Goal: Transaction & Acquisition: Subscribe to service/newsletter

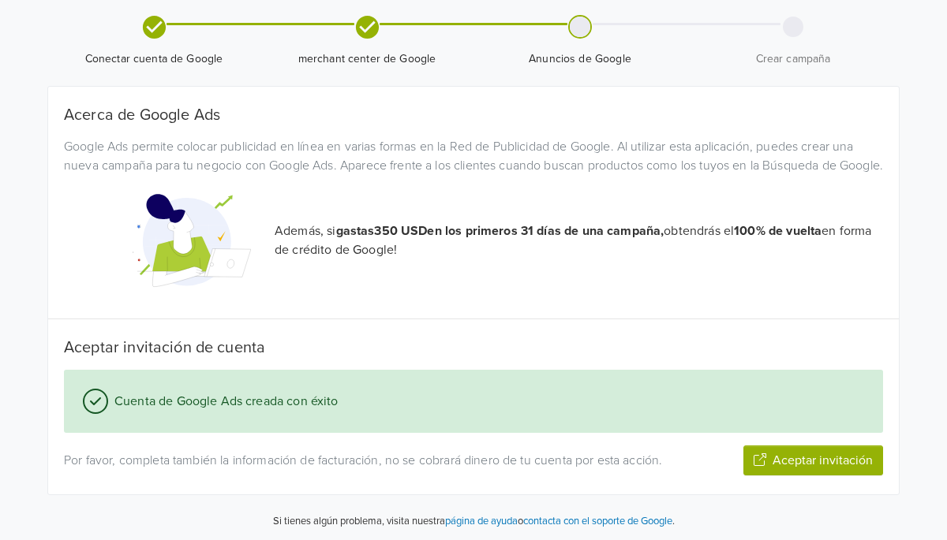
scroll to position [159, 0]
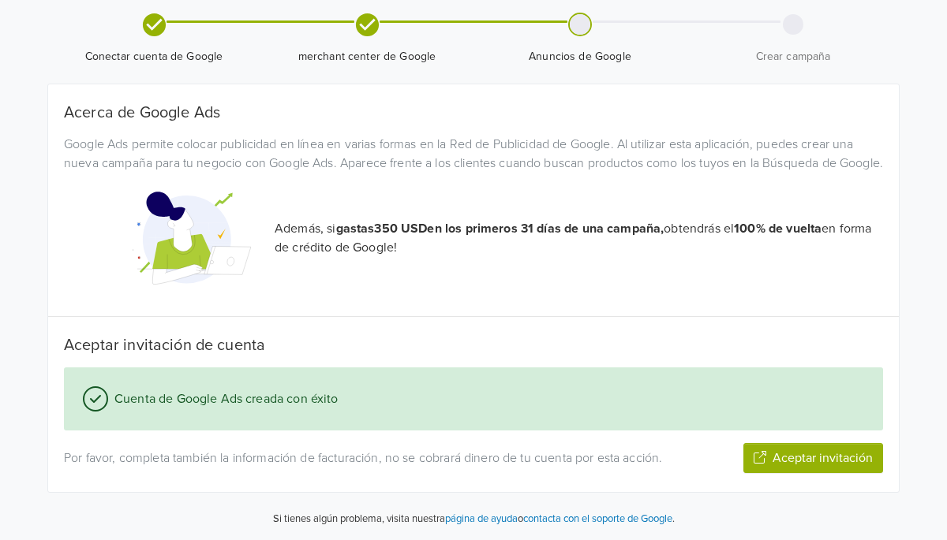
click at [760, 462] on icon "button" at bounding box center [759, 457] width 13 height 13
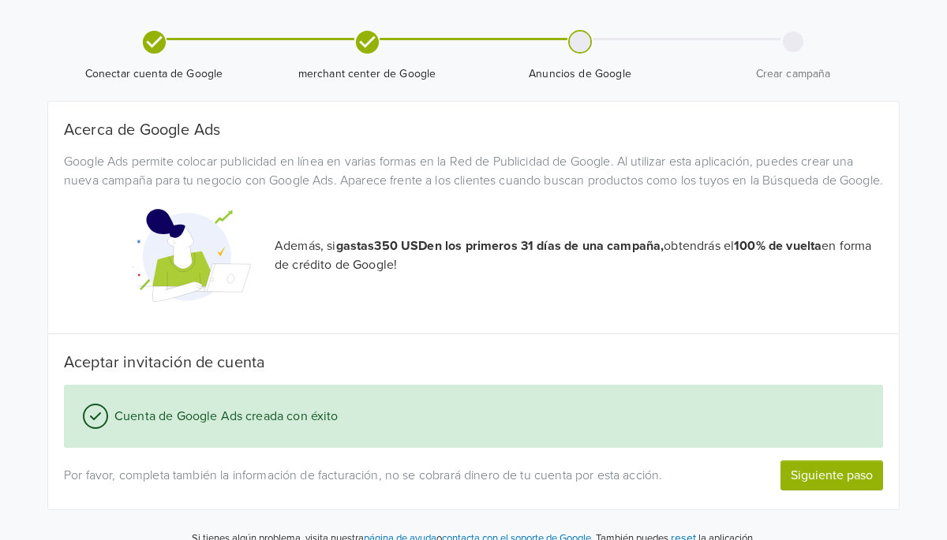
scroll to position [122, 0]
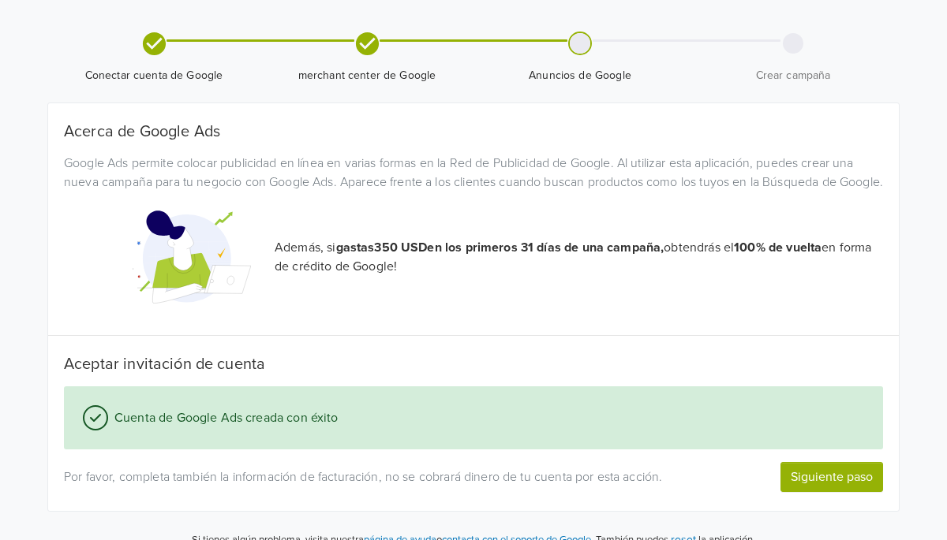
click at [156, 39] on icon at bounding box center [153, 43] width 23 height 23
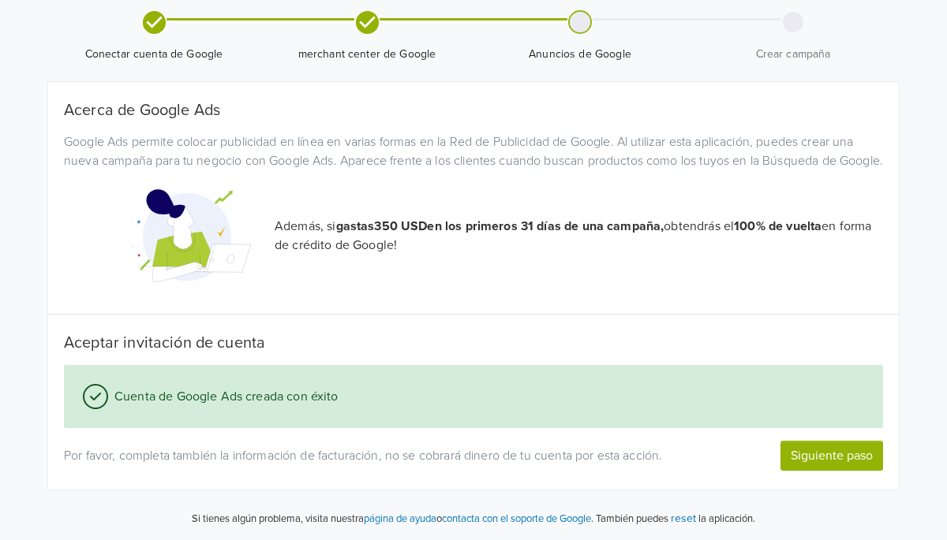
click at [696, 521] on button "reset" at bounding box center [683, 519] width 25 height 18
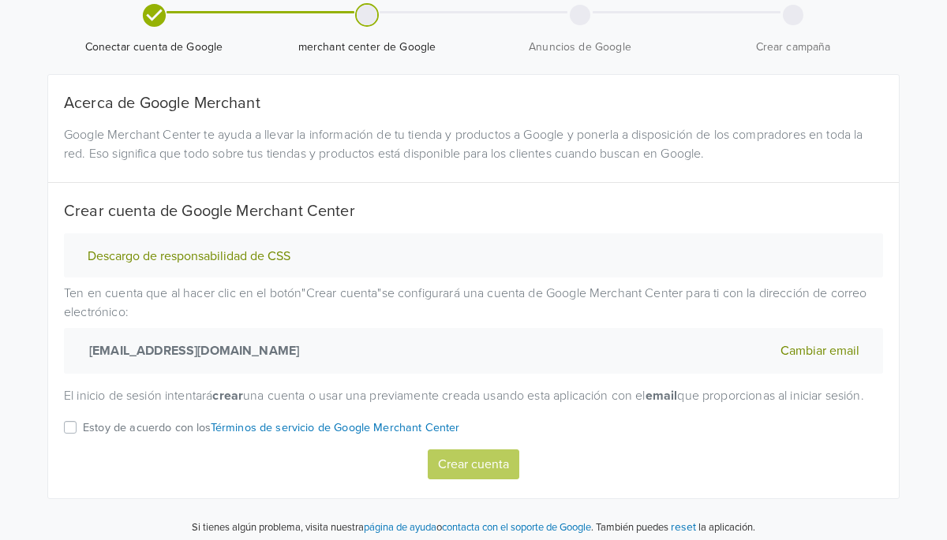
scroll to position [155, 0]
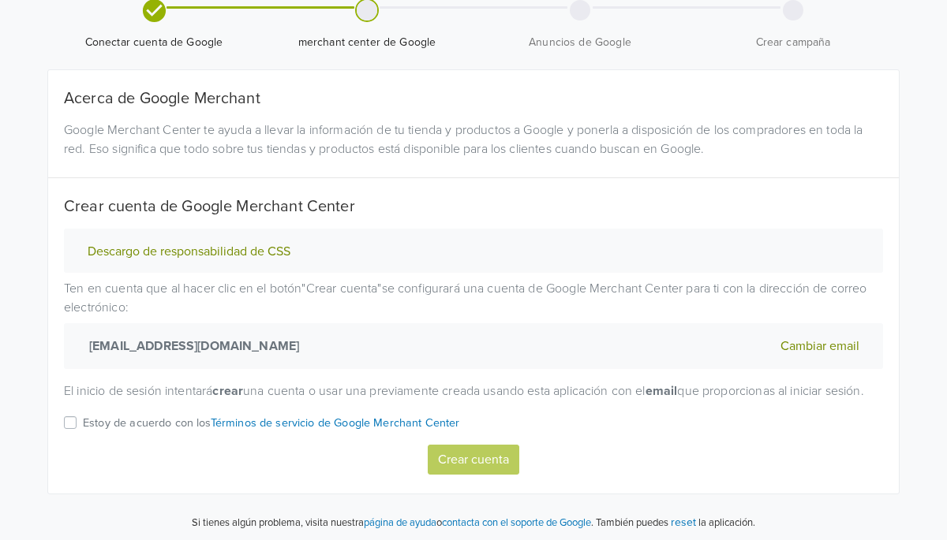
click at [83, 444] on label "Estoy de acuerdo con los Términos de servicio de Google Merchant Center" at bounding box center [271, 428] width 377 height 31
click at [0, 0] on input "Estoy de acuerdo con los Términos de servicio de Google Merchant Center" at bounding box center [0, 0] width 0 height 0
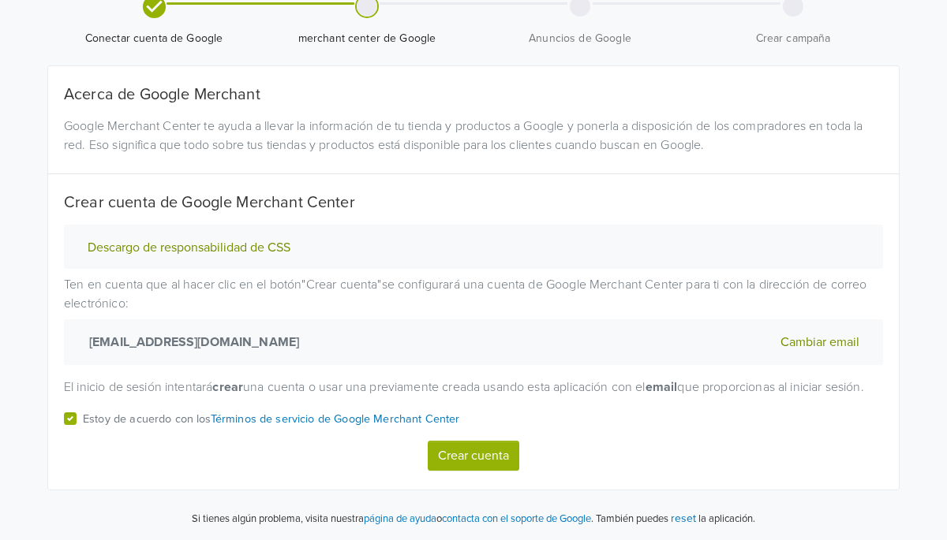
click at [451, 457] on button "Crear cuenta" at bounding box center [474, 456] width 92 height 30
click at [83, 422] on label "Estoy de acuerdo con los Términos de servicio de Google Merchant Center" at bounding box center [271, 424] width 377 height 31
click at [0, 0] on input "Estoy de acuerdo con los Términos de servicio de Google Merchant Center" at bounding box center [0, 0] width 0 height 0
click at [484, 452] on button "Crear cuenta" at bounding box center [474, 456] width 92 height 30
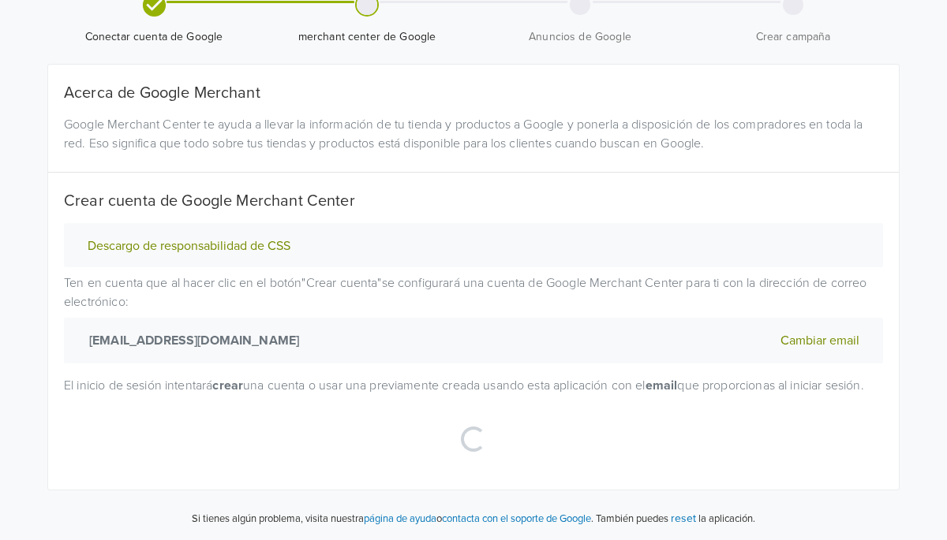
select select "cl"
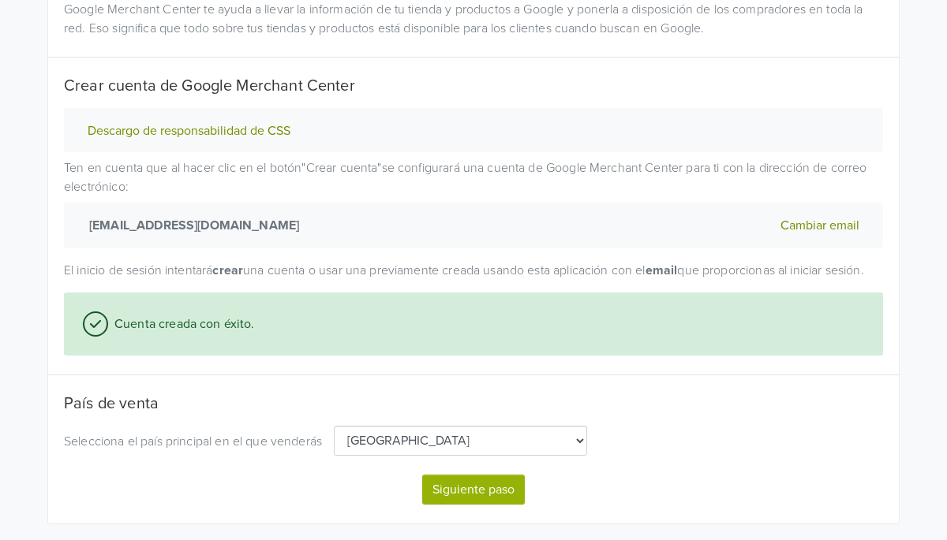
scroll to position [329, 0]
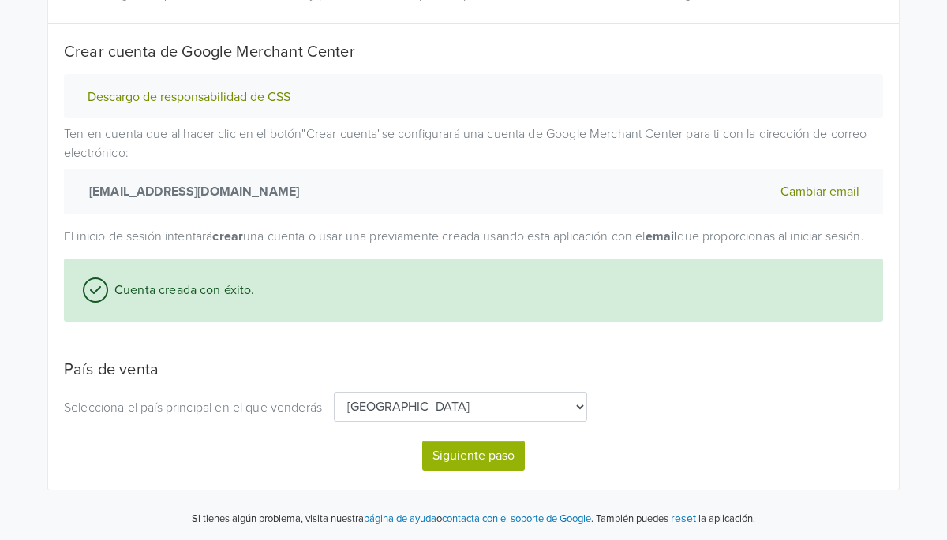
click at [465, 457] on button "Siguiente paso" at bounding box center [473, 456] width 103 height 30
select select "cl"
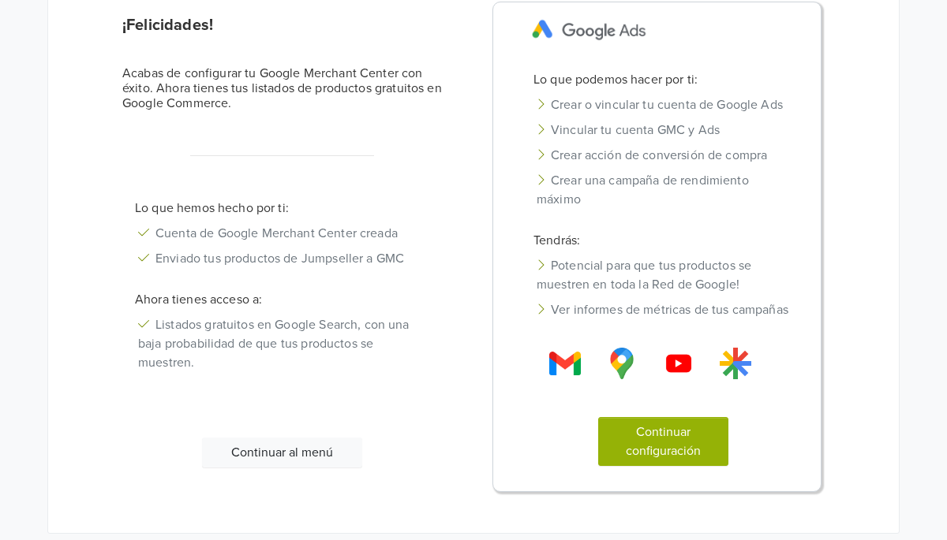
scroll to position [181, 0]
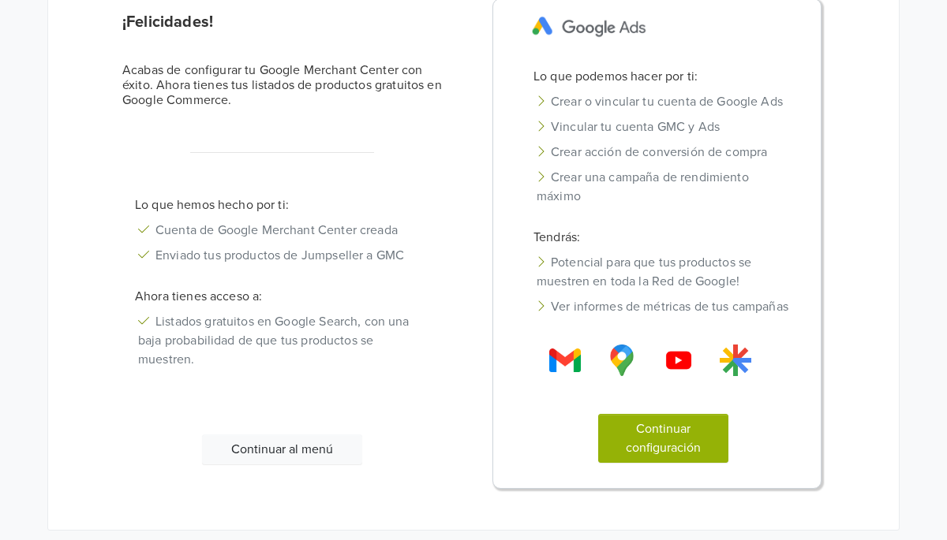
click at [636, 463] on button "Continuar configuración" at bounding box center [663, 438] width 131 height 49
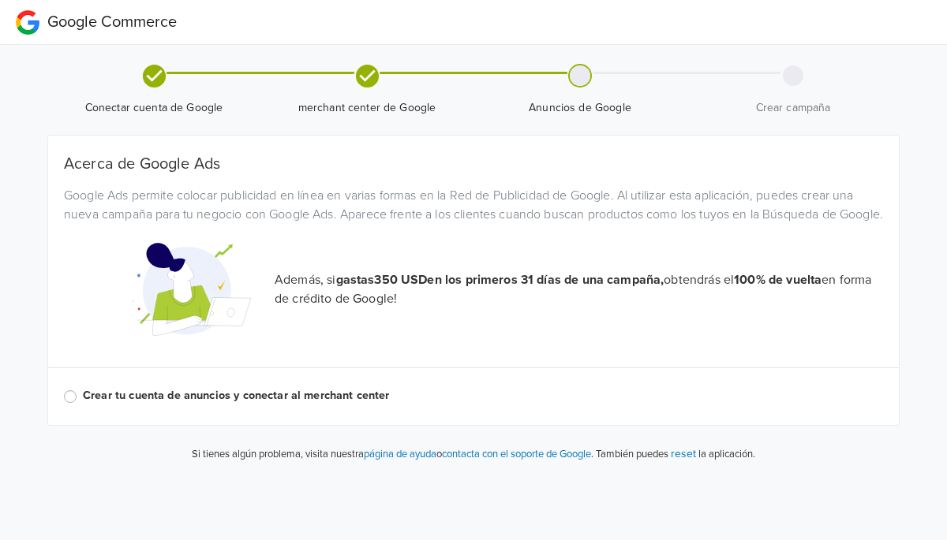
click at [83, 405] on label "Crear tu cuenta de anuncios y conectar al merchant center" at bounding box center [483, 395] width 800 height 17
click at [0, 0] on input "Crear tu cuenta de anuncios y conectar al merchant center" at bounding box center [0, 0] width 0 height 0
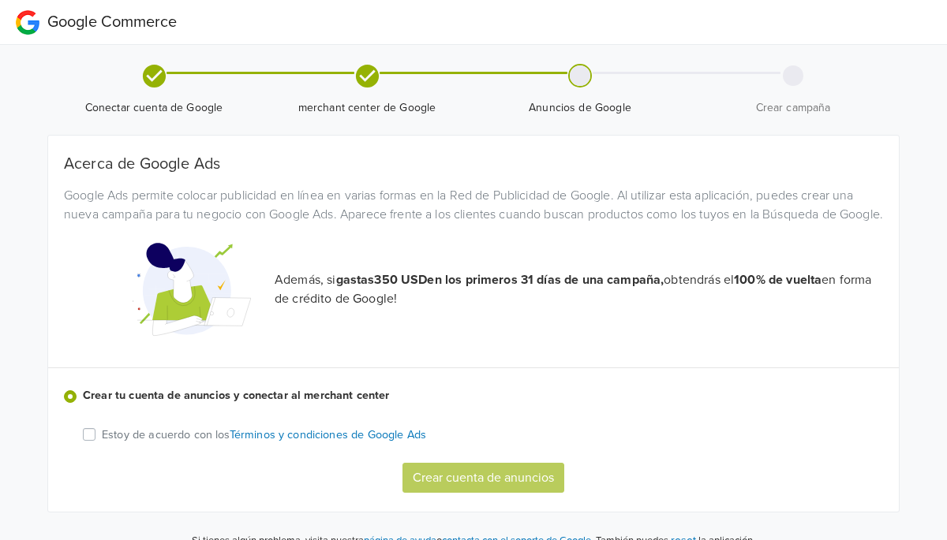
click at [102, 443] on label "Estoy de acuerdo con los Términos y condiciones de Google Ads" at bounding box center [264, 434] width 324 height 18
click at [0, 0] on input "Estoy de acuerdo con los Términos y condiciones de Google Ads" at bounding box center [0, 0] width 0 height 0
click at [488, 493] on button "Crear cuenta de anuncios" at bounding box center [483, 478] width 162 height 30
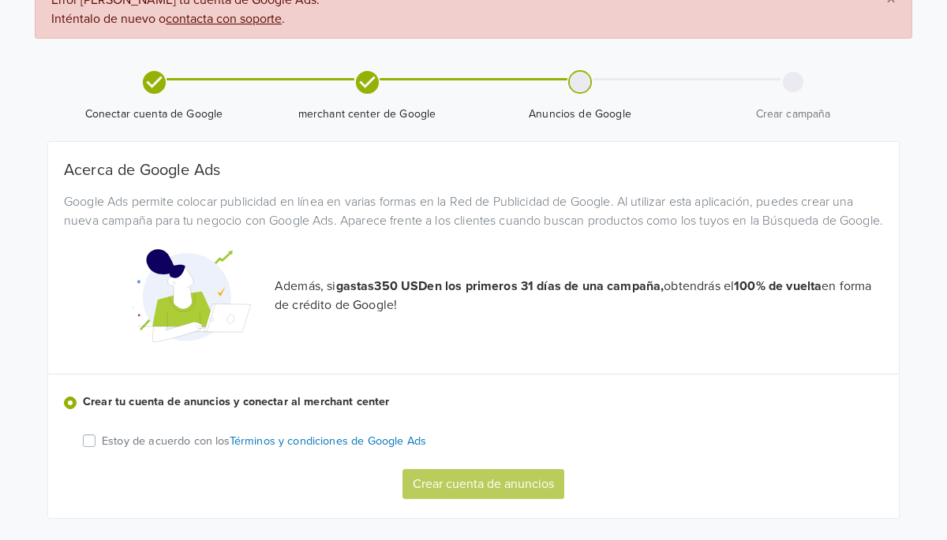
scroll to position [103, 0]
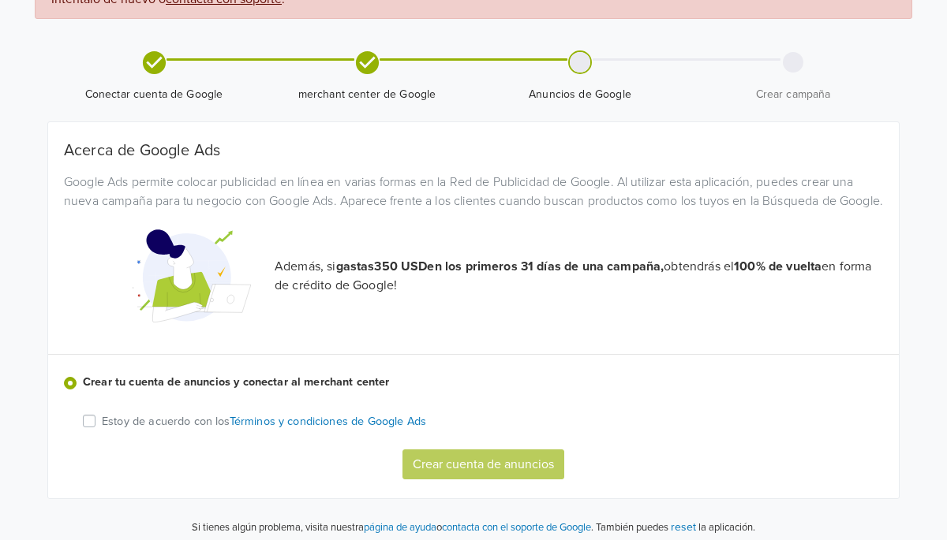
click at [102, 430] on label "Estoy de acuerdo con los Términos y condiciones de Google Ads" at bounding box center [264, 421] width 324 height 18
click at [0, 0] on input "Estoy de acuerdo con los Términos y condiciones de Google Ads" at bounding box center [0, 0] width 0 height 0
click at [435, 480] on button "Crear cuenta de anuncios" at bounding box center [483, 465] width 162 height 30
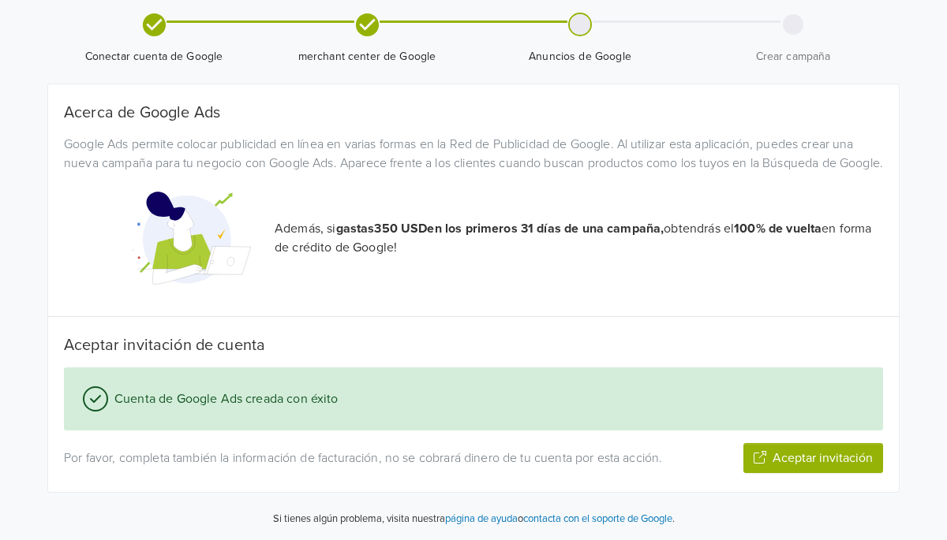
scroll to position [140, 0]
click at [808, 465] on button "Aceptar invitación" at bounding box center [813, 458] width 140 height 30
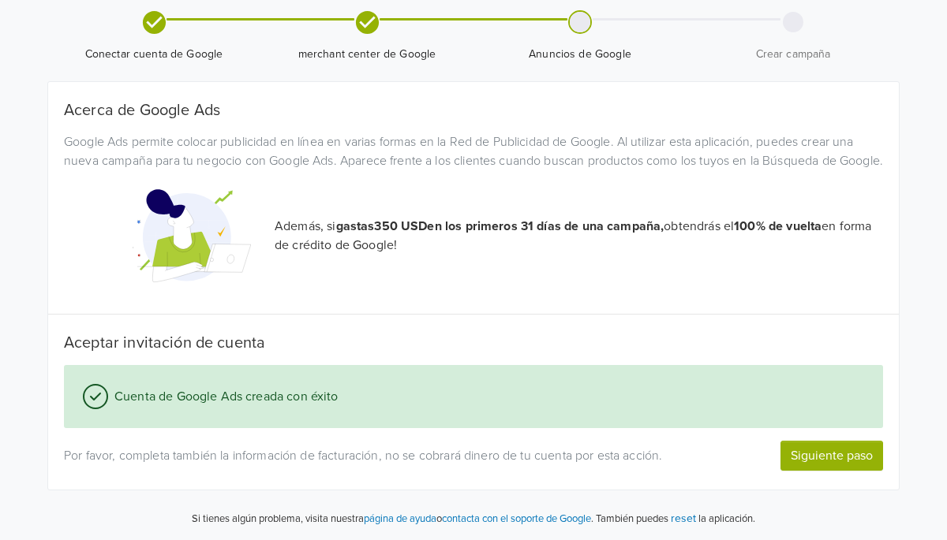
click at [834, 465] on button "Siguiente paso" at bounding box center [831, 456] width 103 height 30
click at [809, 454] on button "Siguiente paso" at bounding box center [831, 456] width 103 height 30
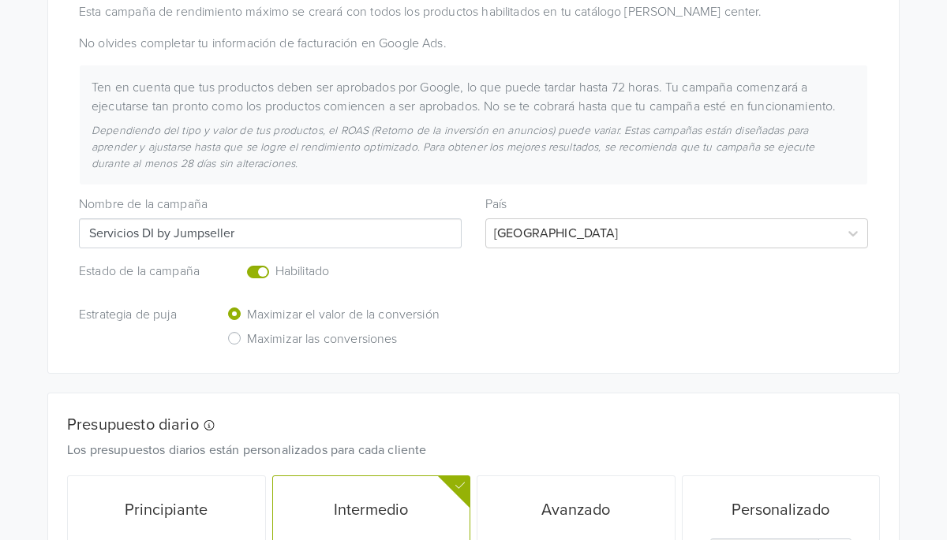
scroll to position [322, 0]
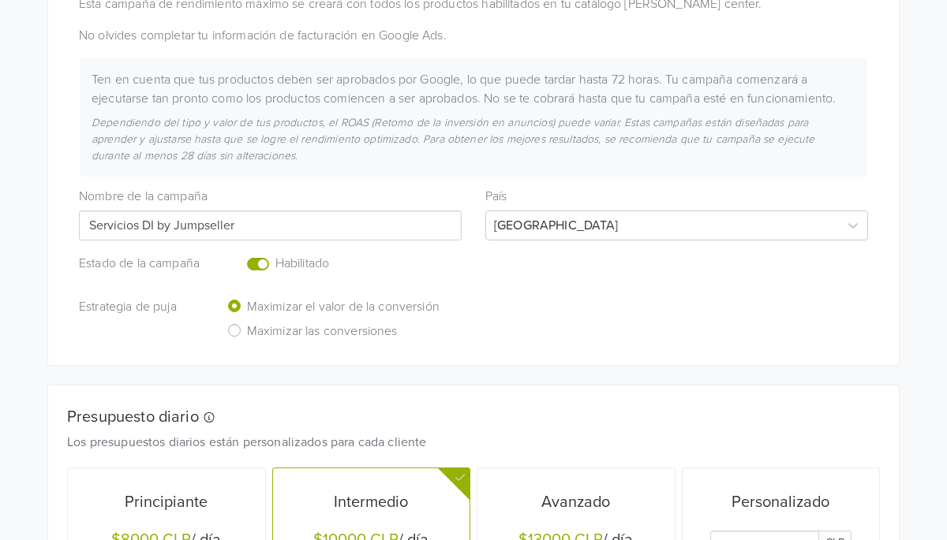
drag, startPoint x: 289, startPoint y: 235, endPoint x: -48, endPoint y: 182, distance: 341.0
click at [0, 182] on html "Google Commerce Crea múltiples campañas de rendimiento máximo accediendo a la s…" at bounding box center [473, 276] width 947 height 1196
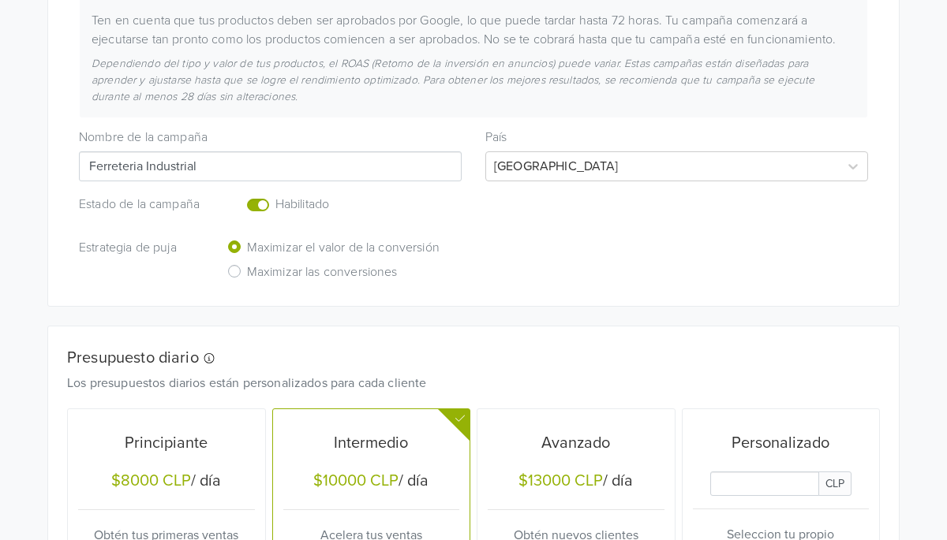
scroll to position [592, 0]
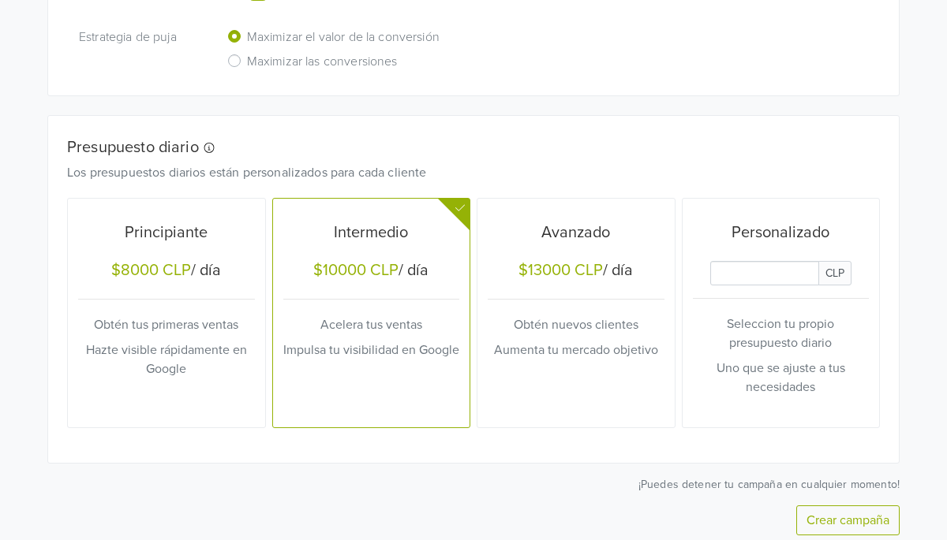
type input "Ferreteria Industrial"
click at [745, 263] on input "Daily Custom Budget" at bounding box center [764, 273] width 109 height 24
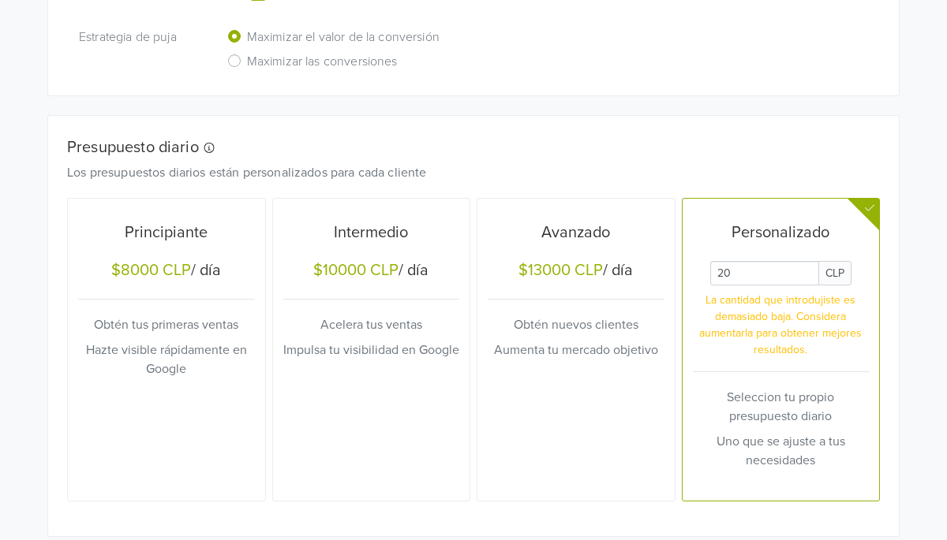
type input "2"
type input "100"
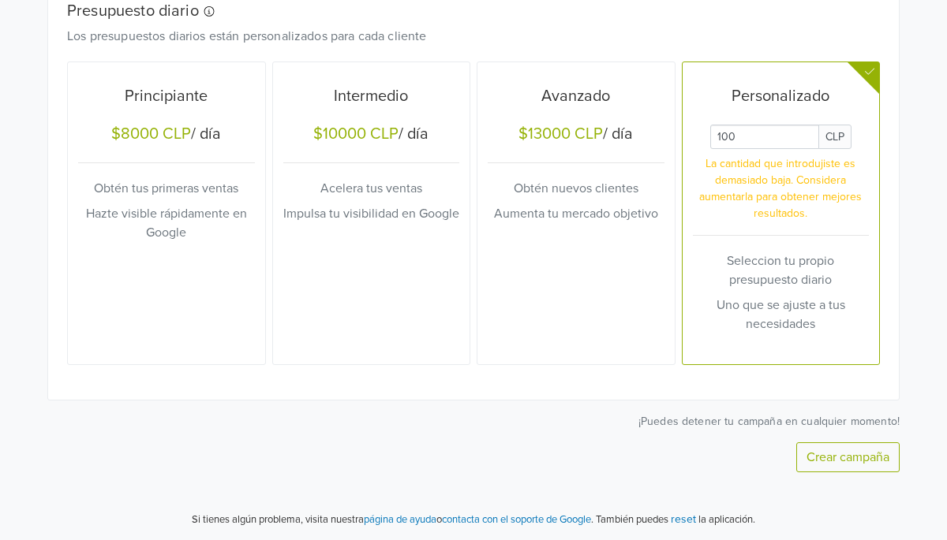
click at [848, 452] on button "Crear campaña" at bounding box center [847, 458] width 103 height 30
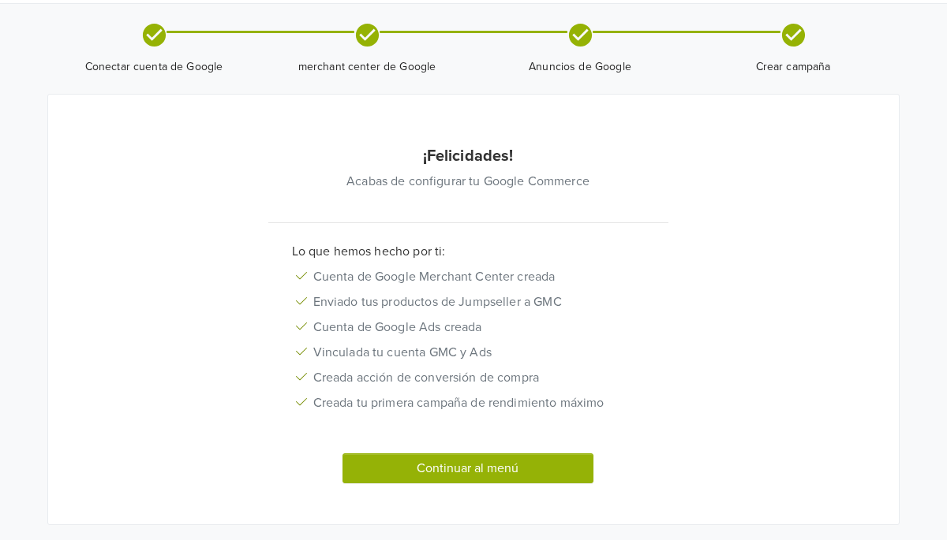
scroll to position [46, 0]
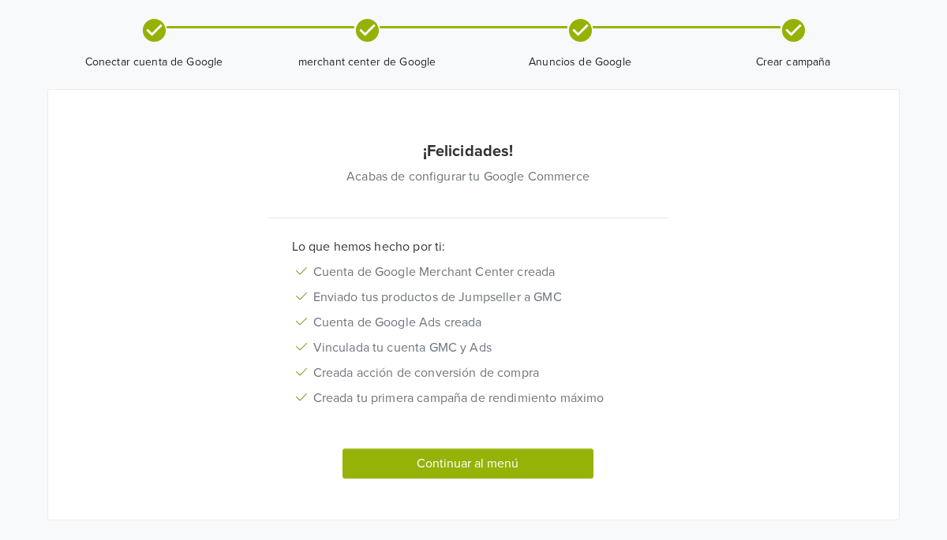
click at [428, 459] on button "Continuar al menú" at bounding box center [467, 464] width 251 height 30
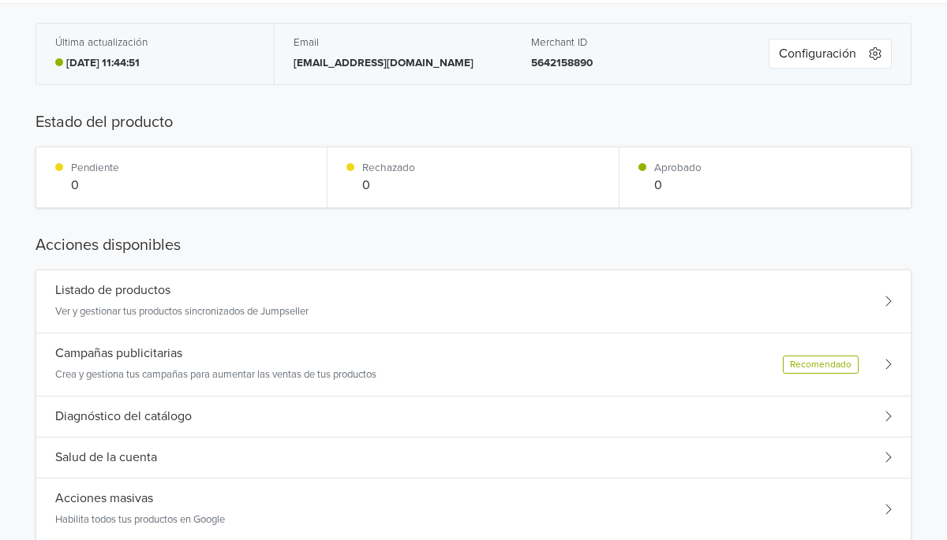
scroll to position [43, 0]
click at [447, 306] on div "Listado de productos Ver y gestionar tus productos sincronizados de Jumpseller" at bounding box center [473, 300] width 874 height 63
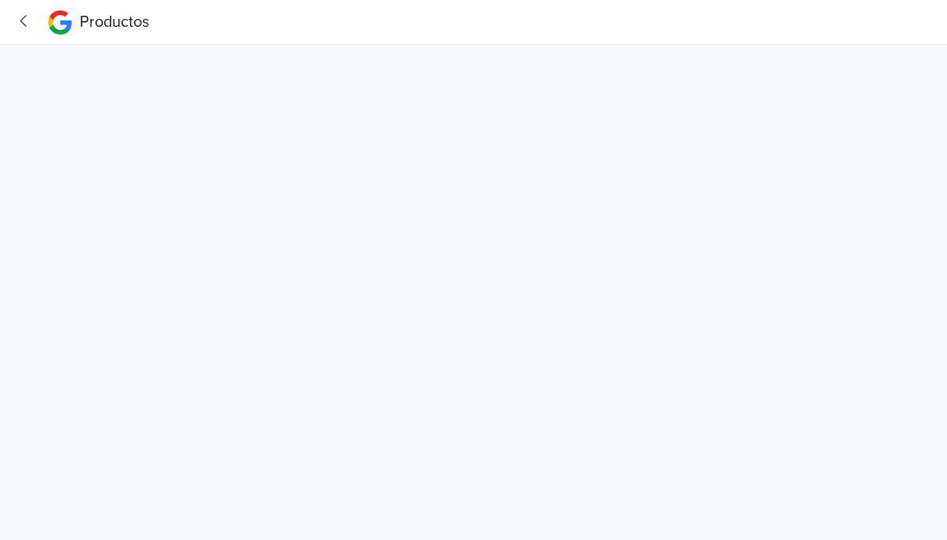
scroll to position [0, 0]
click at [24, 23] on icon "button" at bounding box center [23, 21] width 21 height 17
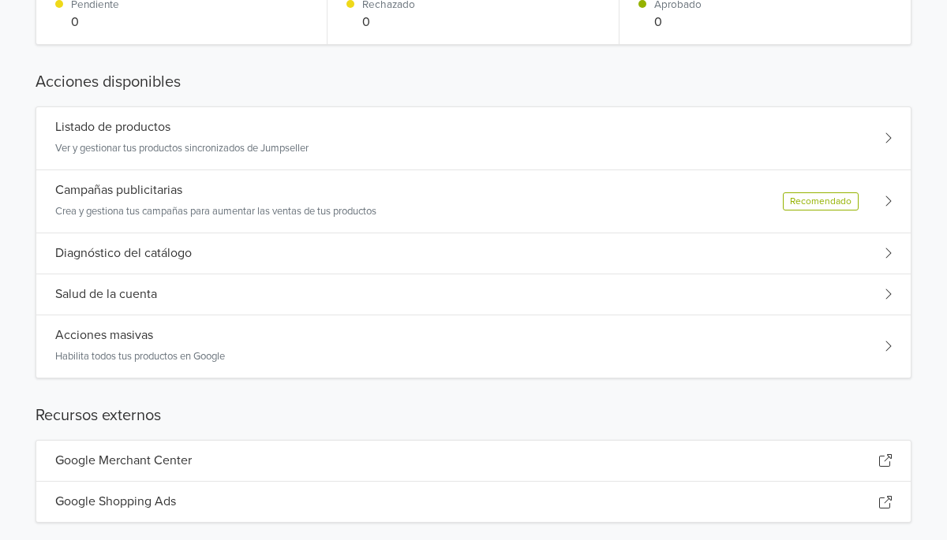
scroll to position [210, 0]
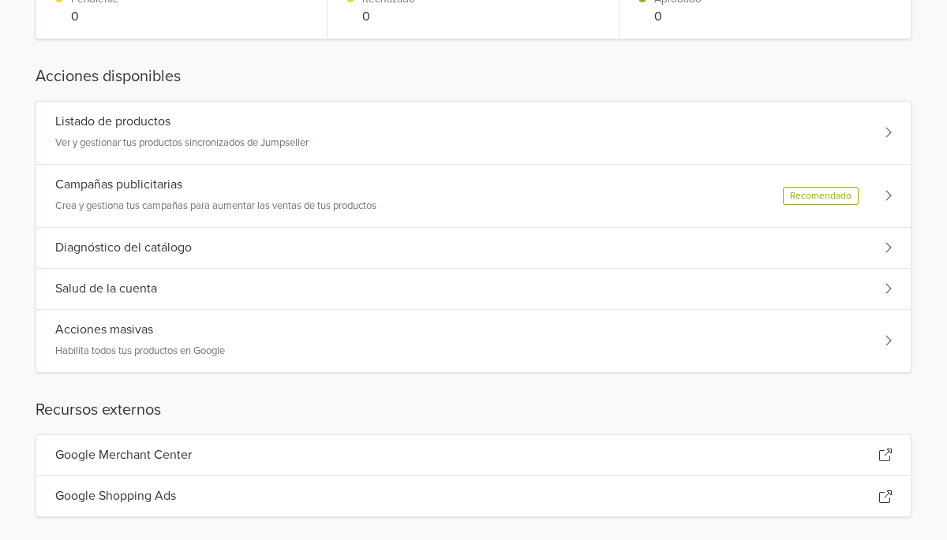
click at [893, 193] on div "Campañas publicitarias Crea y gestiona tus campañas para aumentar las ventas de…" at bounding box center [473, 196] width 874 height 63
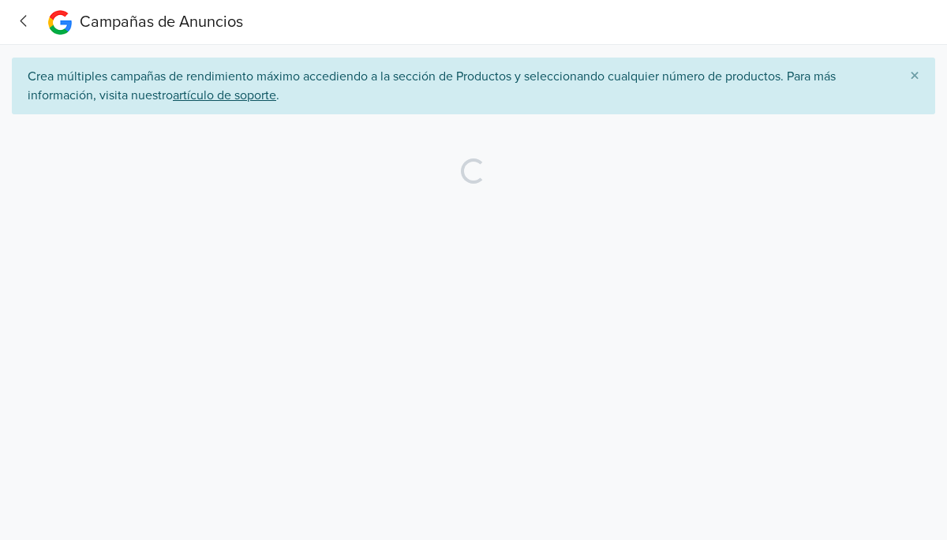
scroll to position [0, 0]
click at [24, 17] on icon "button" at bounding box center [24, 21] width 6 height 12
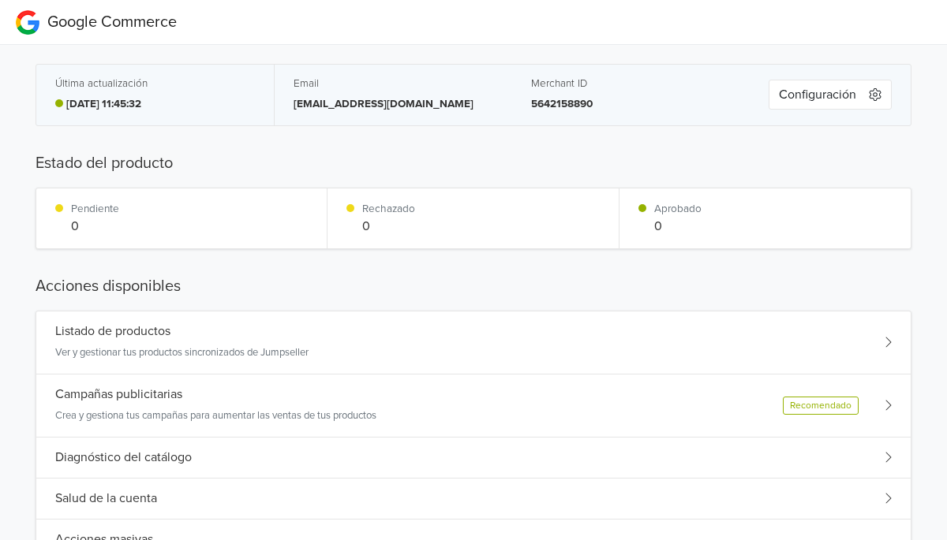
click at [149, 367] on div "Listado de productos Ver y gestionar tus productos sincronizados de Jumpseller" at bounding box center [473, 343] width 874 height 63
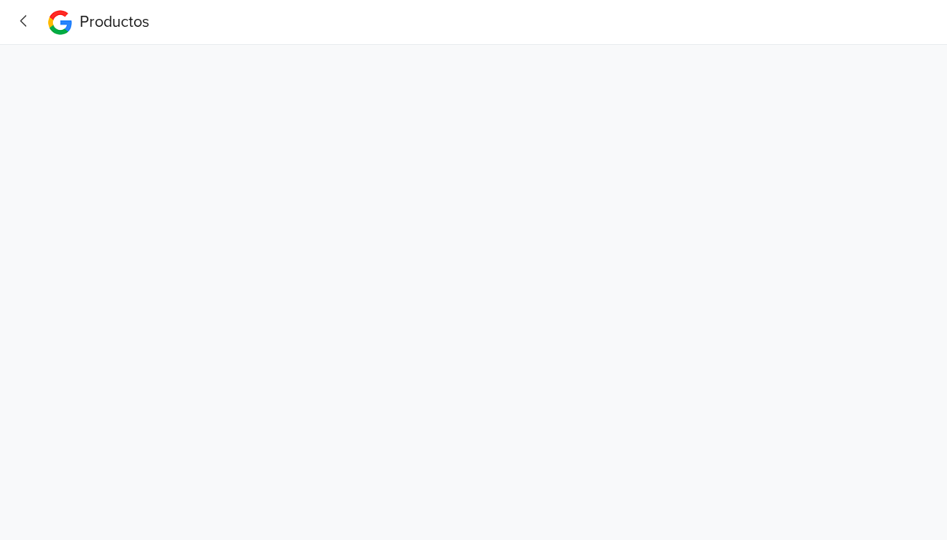
click at [25, 24] on icon "button" at bounding box center [23, 21] width 21 height 17
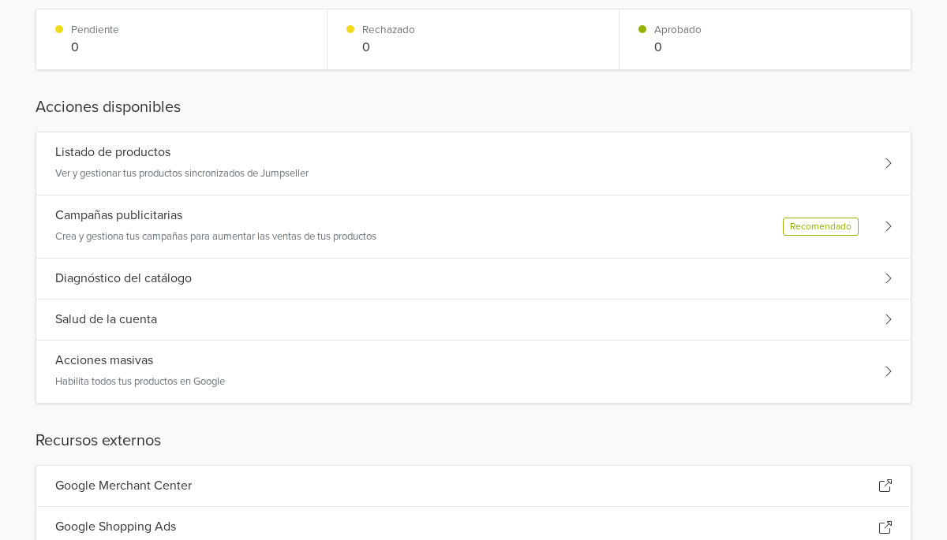
scroll to position [181, 0]
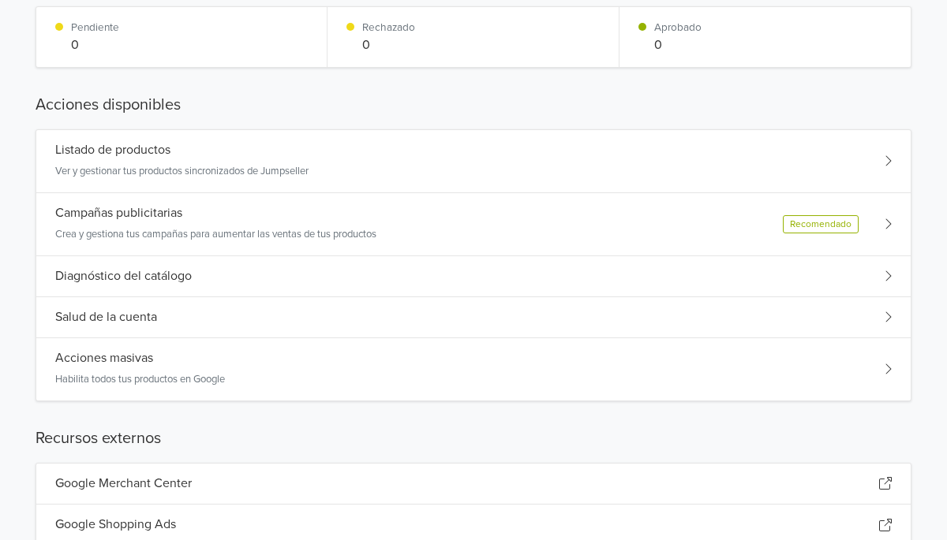
click at [545, 272] on div "Diagnóstico del catálogo" at bounding box center [473, 276] width 874 height 41
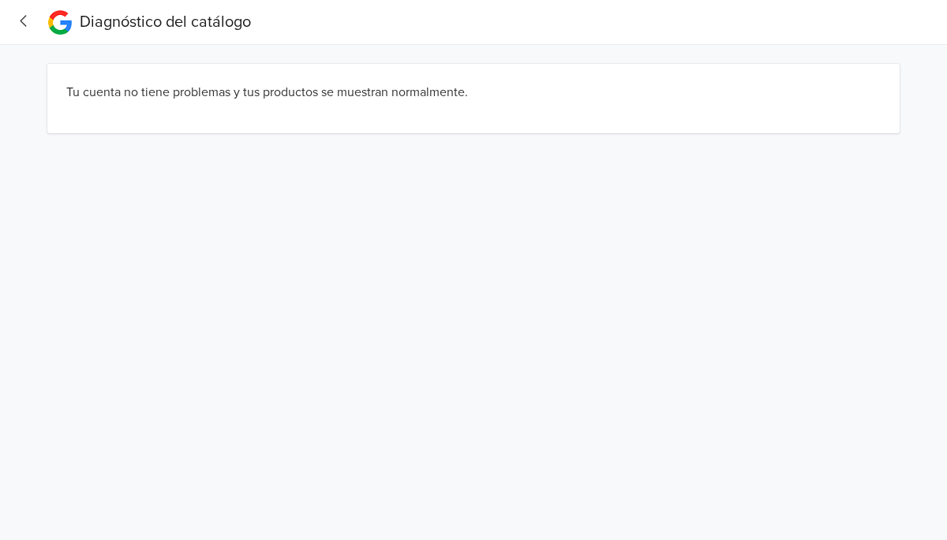
scroll to position [0, 0]
click at [15, 19] on icon "button" at bounding box center [23, 21] width 21 height 17
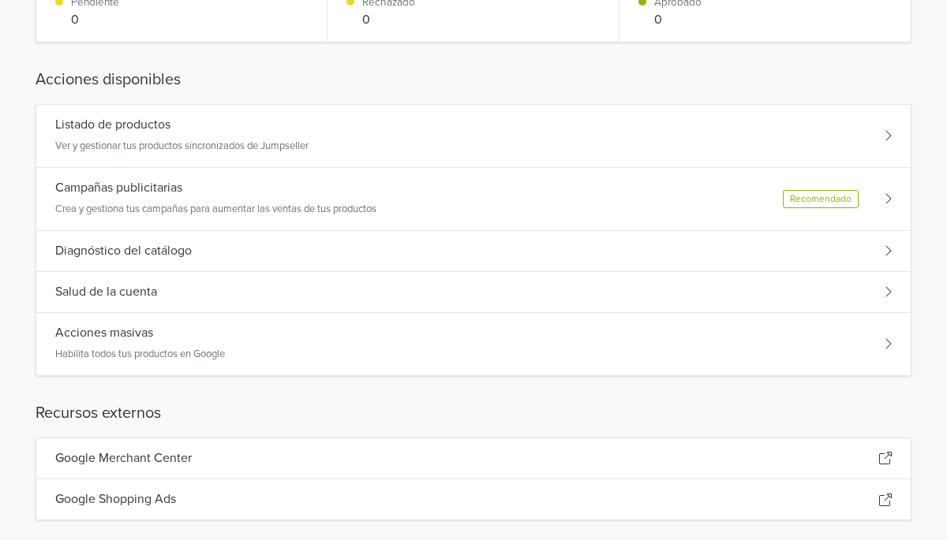
scroll to position [222, 0]
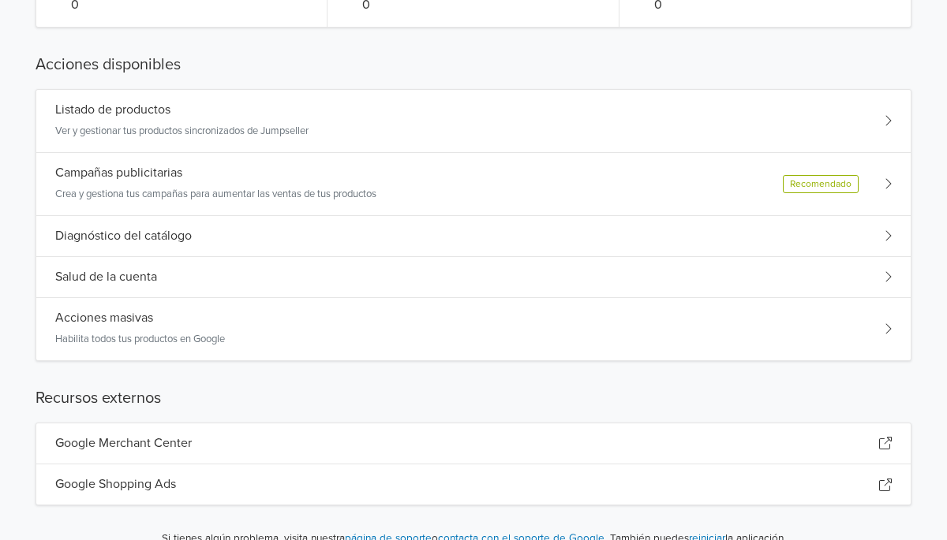
click at [209, 268] on div "Salud de la cuenta" at bounding box center [473, 277] width 874 height 41
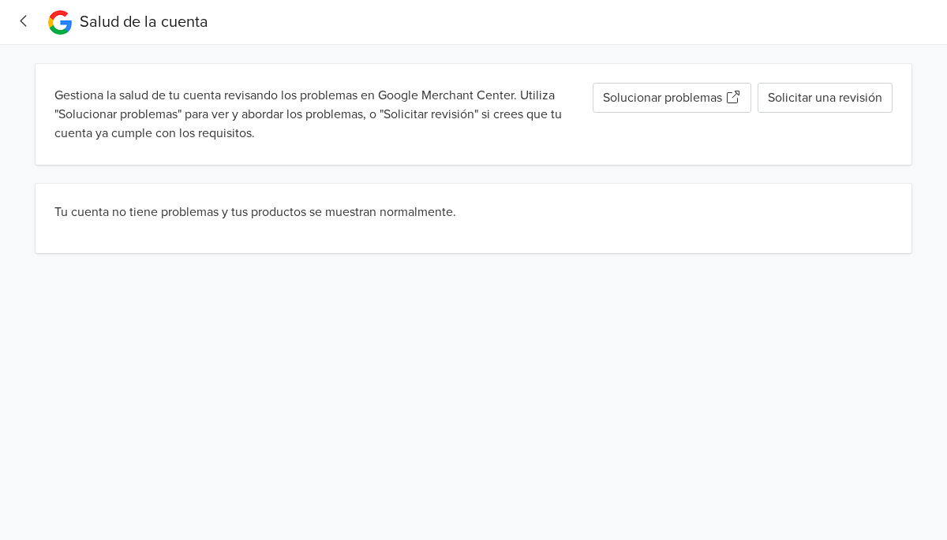
scroll to position [0, 0]
click at [17, 24] on icon "button" at bounding box center [23, 21] width 21 height 17
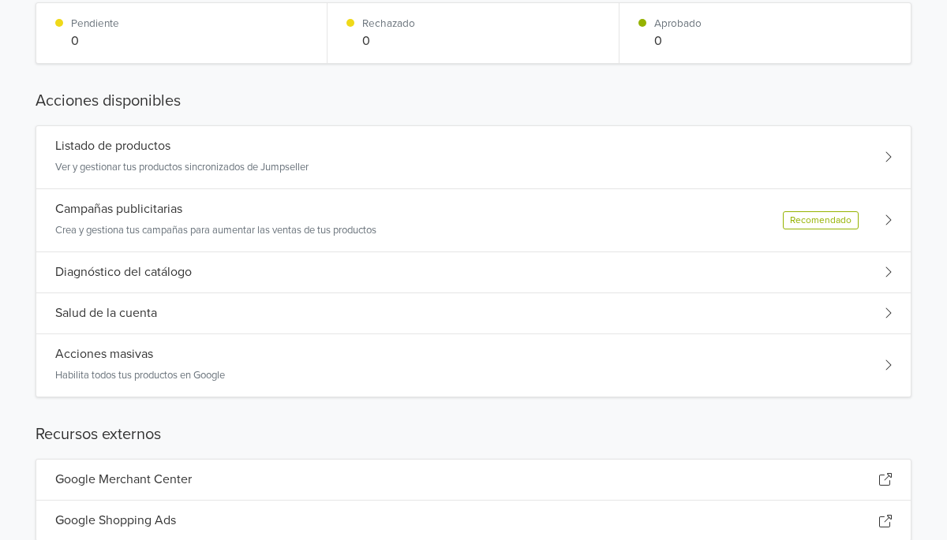
scroll to position [228, 0]
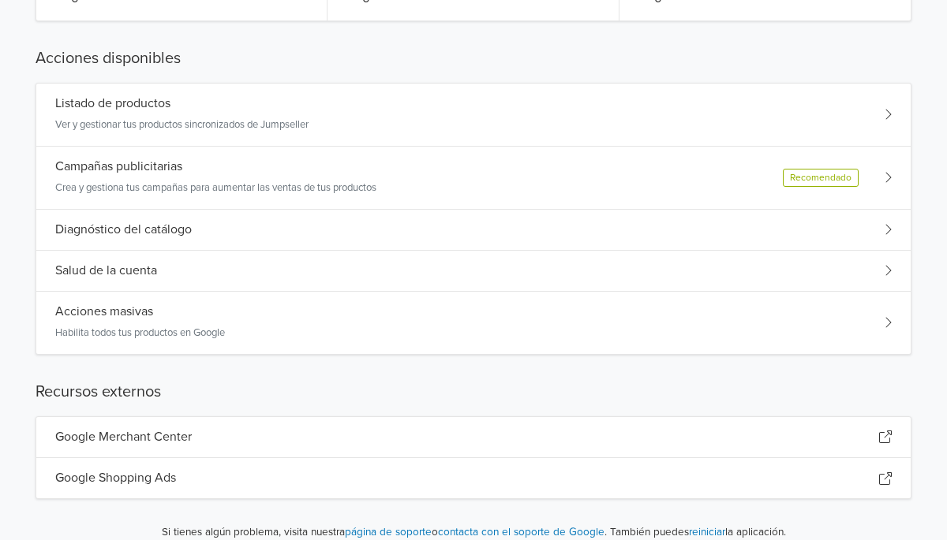
click at [319, 341] on div "Acciones masivas Habilita todos tus productos en Google" at bounding box center [473, 323] width 874 height 62
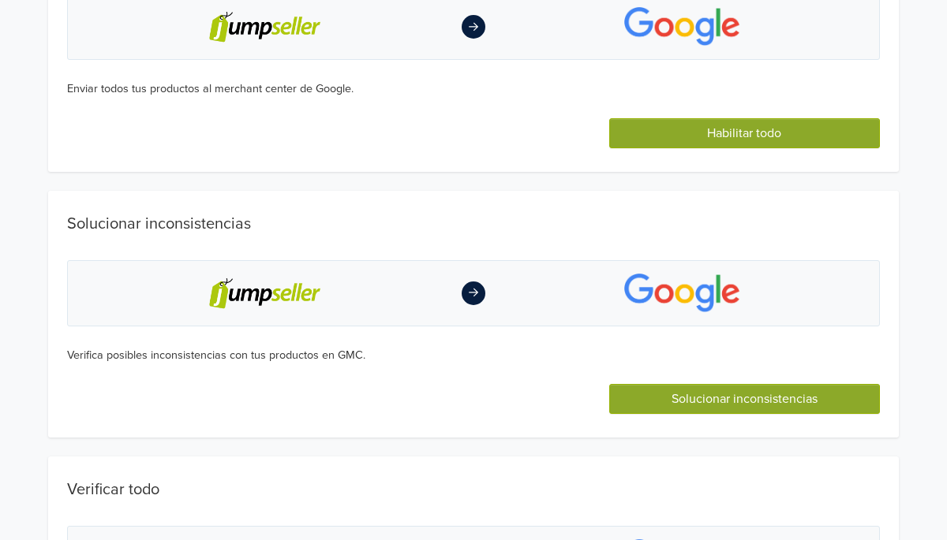
scroll to position [0, 0]
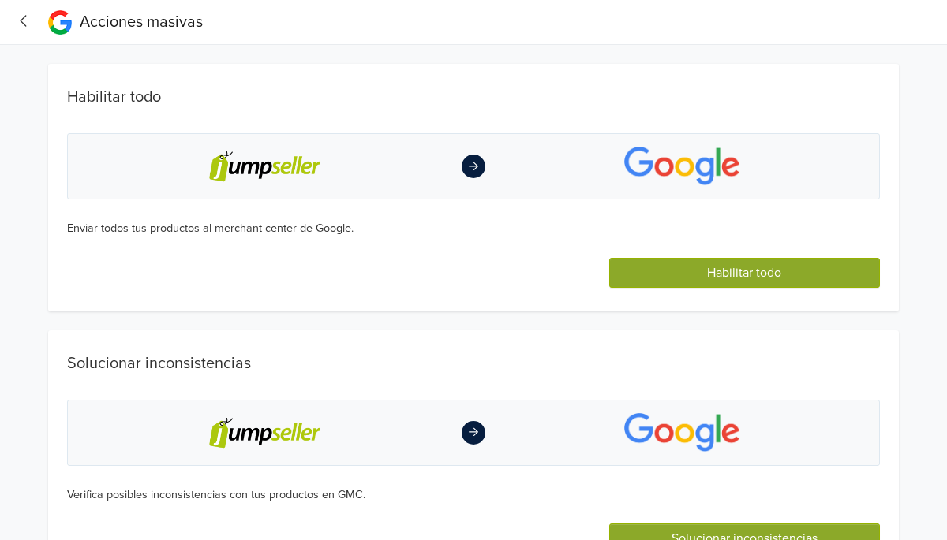
click at [752, 275] on button "Habilitar todo" at bounding box center [744, 273] width 271 height 30
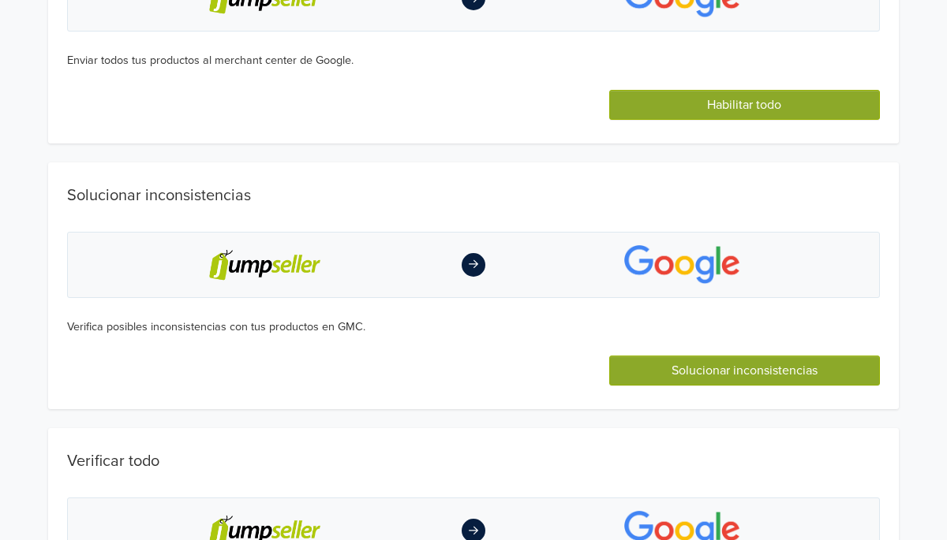
scroll to position [245, 0]
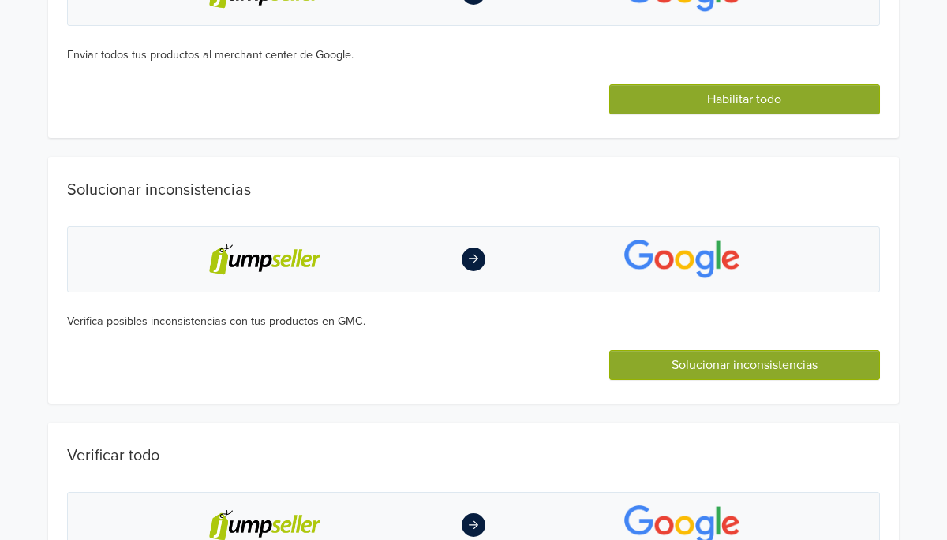
click at [725, 380] on button "Solucionar inconsistencias" at bounding box center [744, 365] width 271 height 30
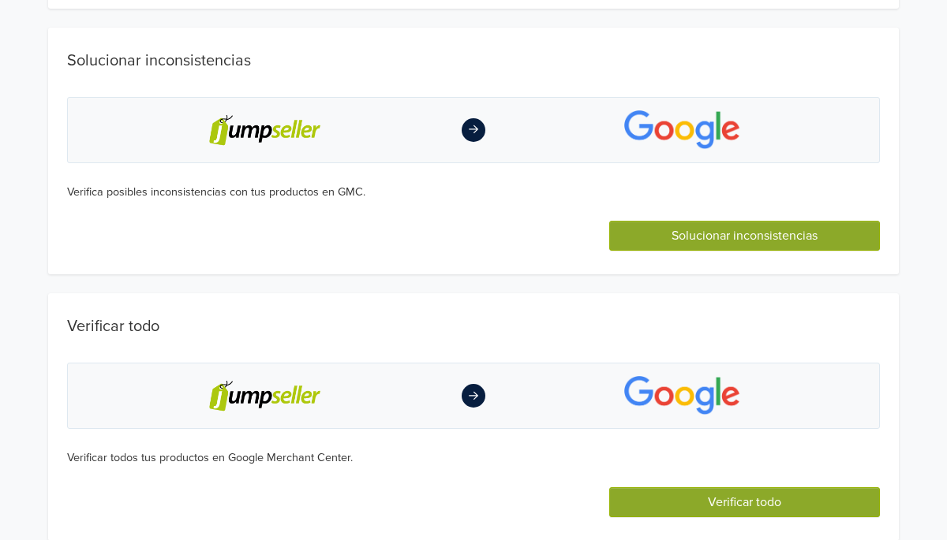
scroll to position [375, 0]
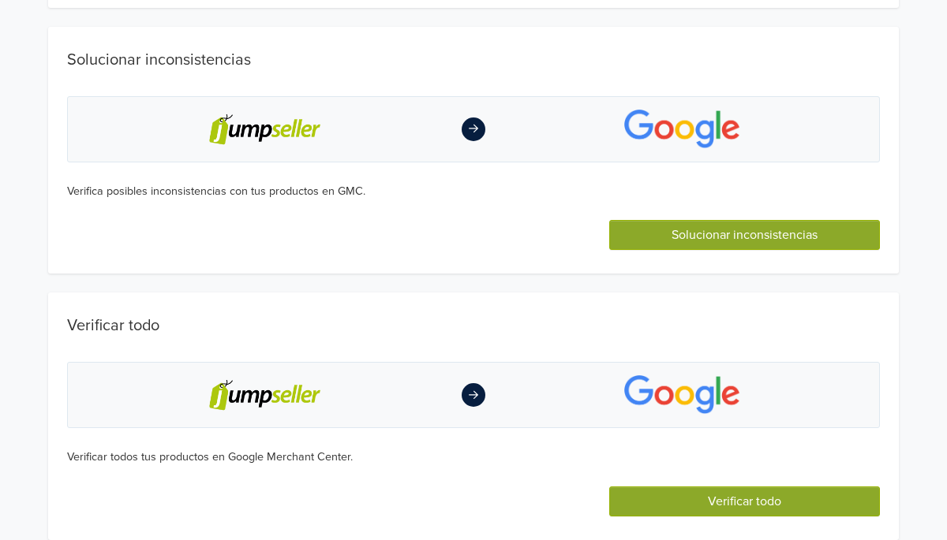
click at [752, 510] on button "Verificar todo" at bounding box center [744, 502] width 271 height 30
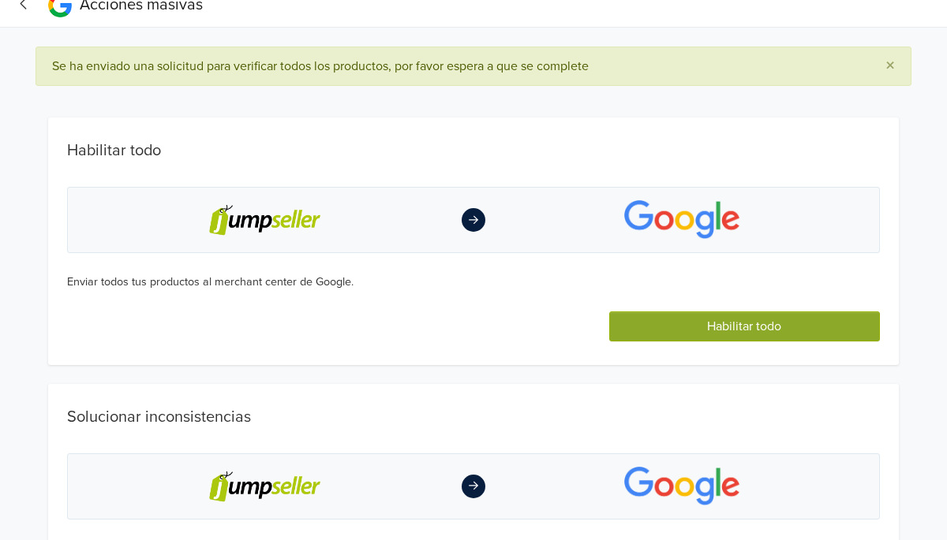
scroll to position [0, 0]
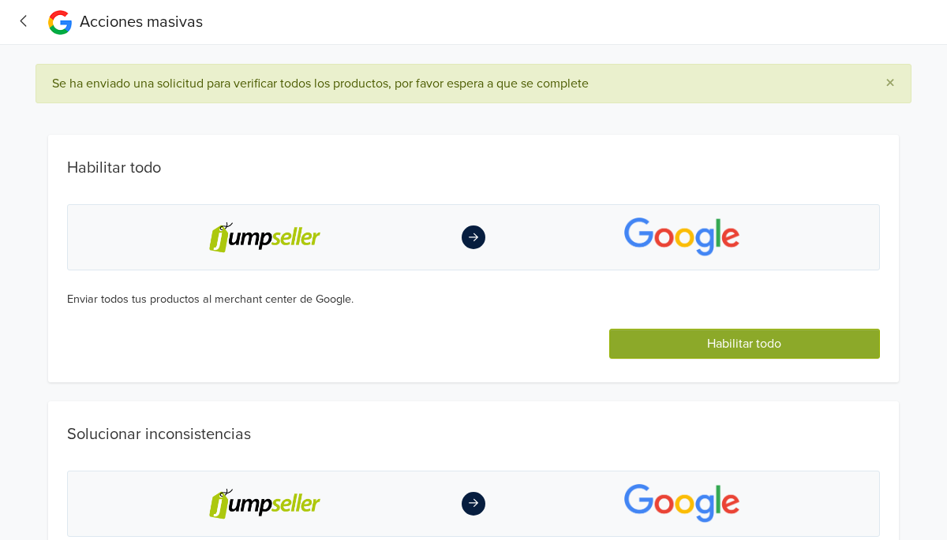
click at [27, 16] on icon "button" at bounding box center [23, 21] width 21 height 17
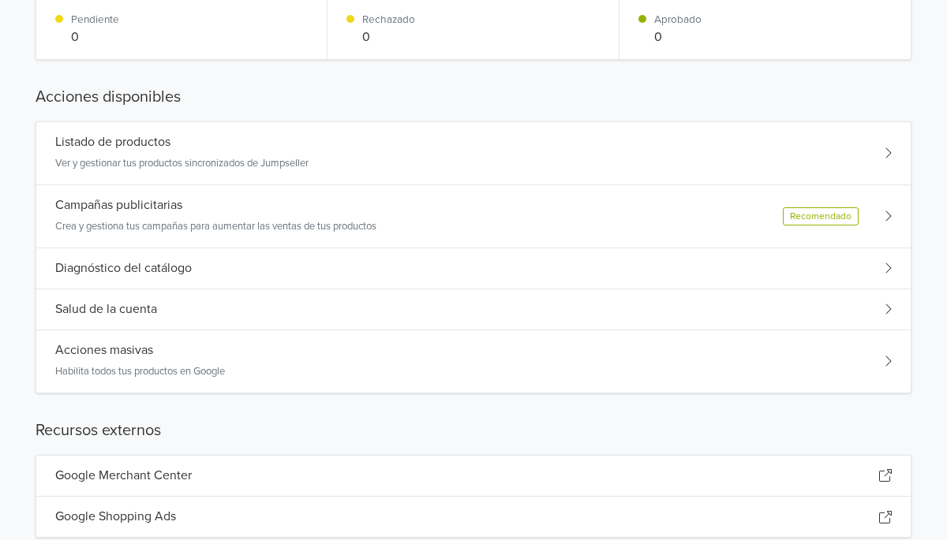
scroll to position [299, 0]
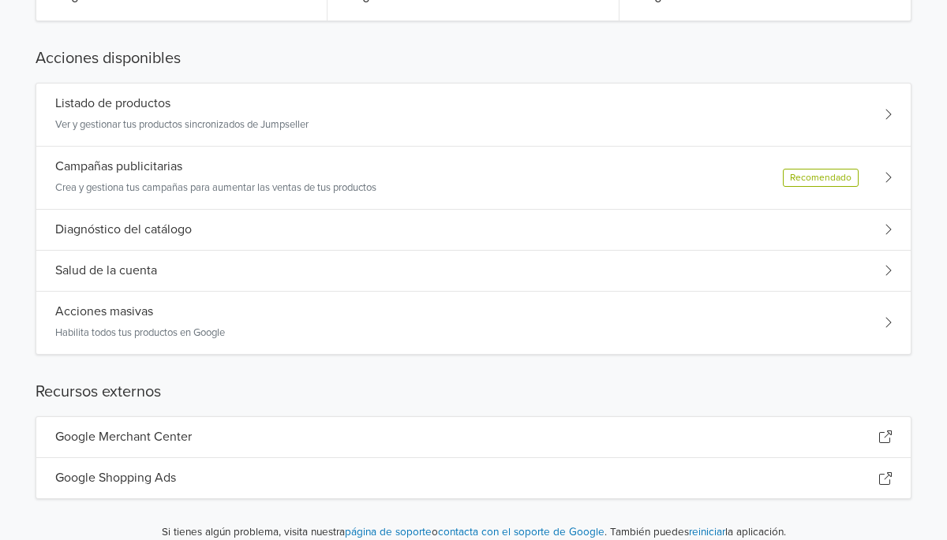
click at [207, 489] on div "Google Shopping Ads" at bounding box center [473, 478] width 874 height 40
